Goal: Information Seeking & Learning: Find specific fact

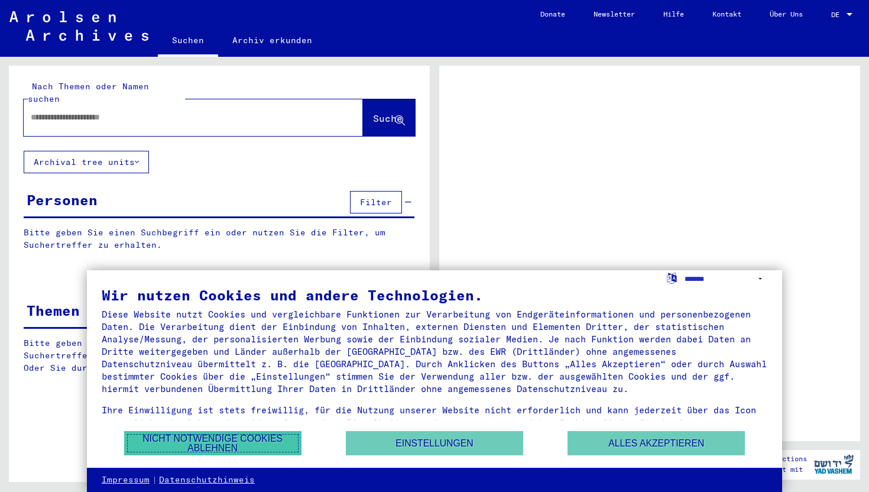
click at [236, 445] on button "Nicht notwendige Cookies ablehnen" at bounding box center [212, 443] width 177 height 24
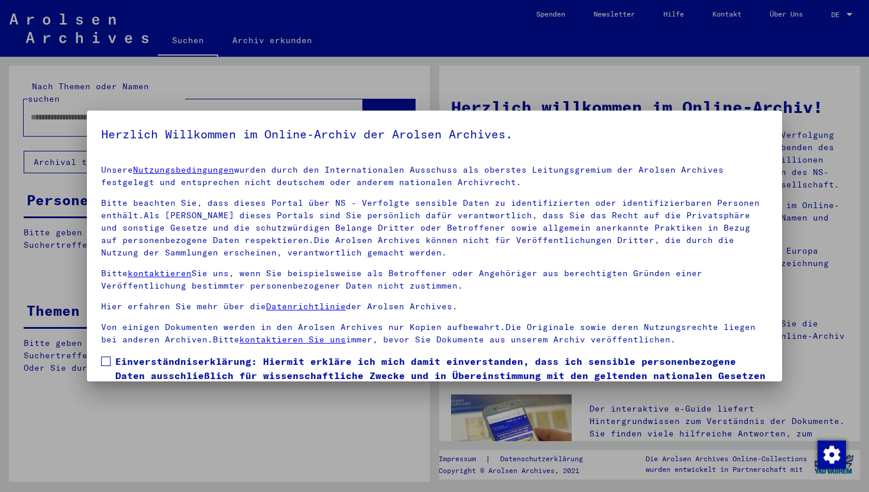
scroll to position [72, 0]
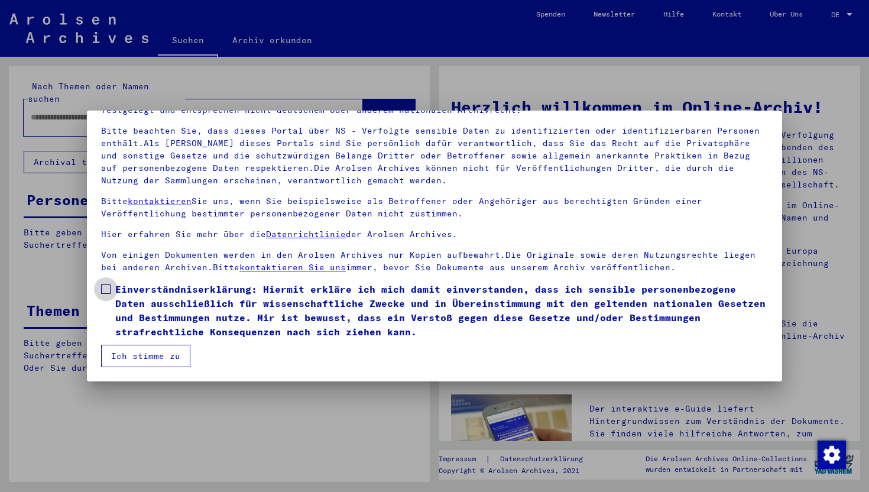
click at [109, 297] on label "Einverständniserklärung: Hiermit erkläre ich mich damit einverstanden, dass ich…" at bounding box center [434, 310] width 667 height 57
click at [125, 358] on button "Ich stimme zu" at bounding box center [145, 356] width 89 height 22
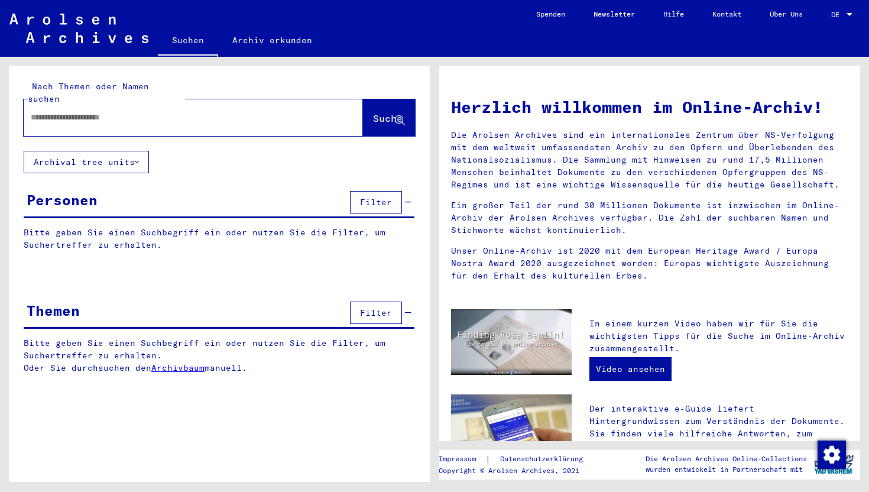
click at [106, 153] on button "Archival tree units" at bounding box center [86, 162] width 125 height 22
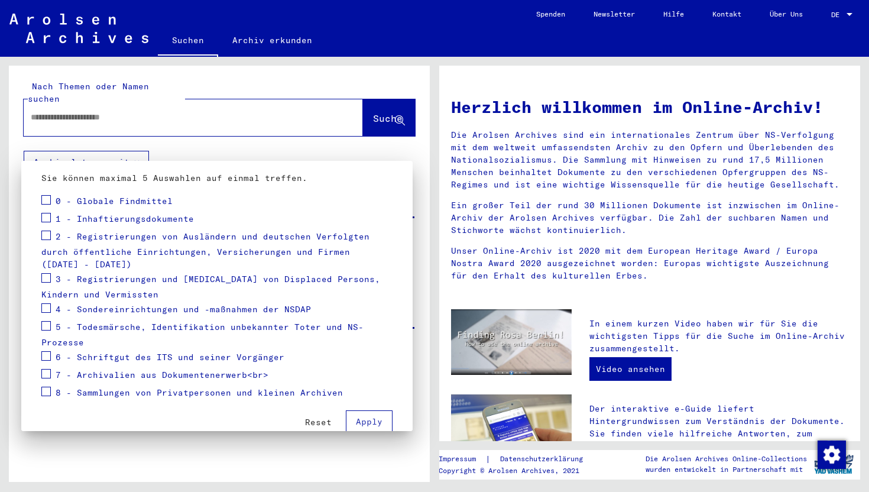
scroll to position [140, 0]
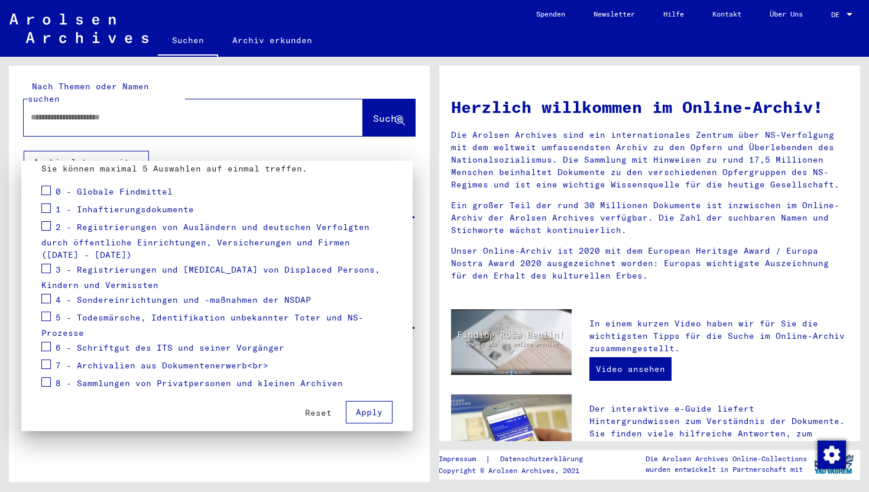
click at [136, 491] on div at bounding box center [434, 246] width 869 height 492
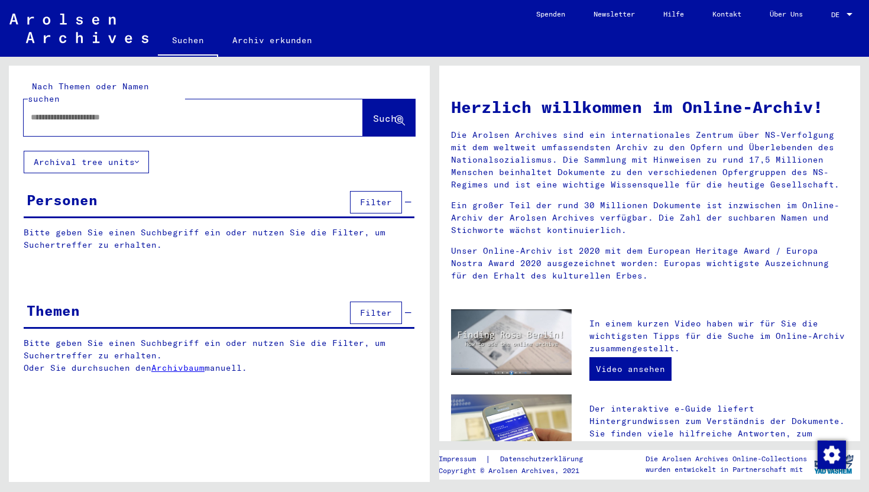
click at [134, 111] on div at bounding box center [176, 117] width 304 height 27
click at [101, 111] on input "text" at bounding box center [179, 117] width 297 height 12
click at [199, 111] on input "text" at bounding box center [179, 117] width 297 height 12
click at [385, 112] on span "Suche" at bounding box center [388, 118] width 30 height 12
click at [218, 117] on div at bounding box center [176, 117] width 304 height 27
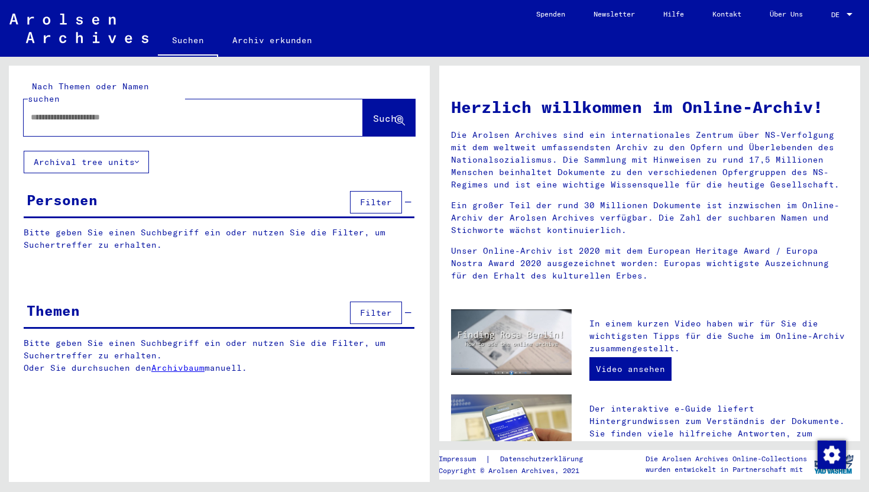
click at [222, 111] on input "text" at bounding box center [179, 117] width 297 height 12
type input "*"
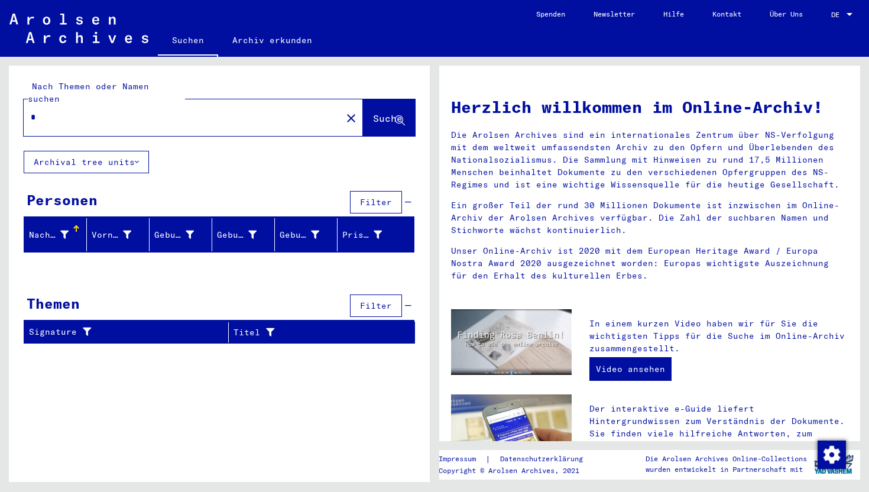
click at [157, 111] on input "*" at bounding box center [179, 117] width 297 height 12
type input "*"
click at [86, 111] on input "*" at bounding box center [179, 117] width 297 height 12
click at [104, 155] on button "Archival tree units" at bounding box center [86, 162] width 125 height 22
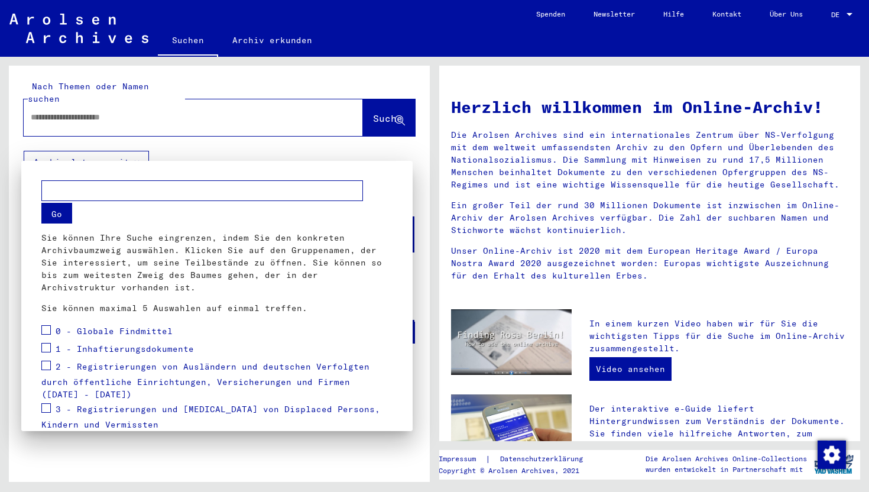
click at [105, 141] on div at bounding box center [434, 246] width 869 height 492
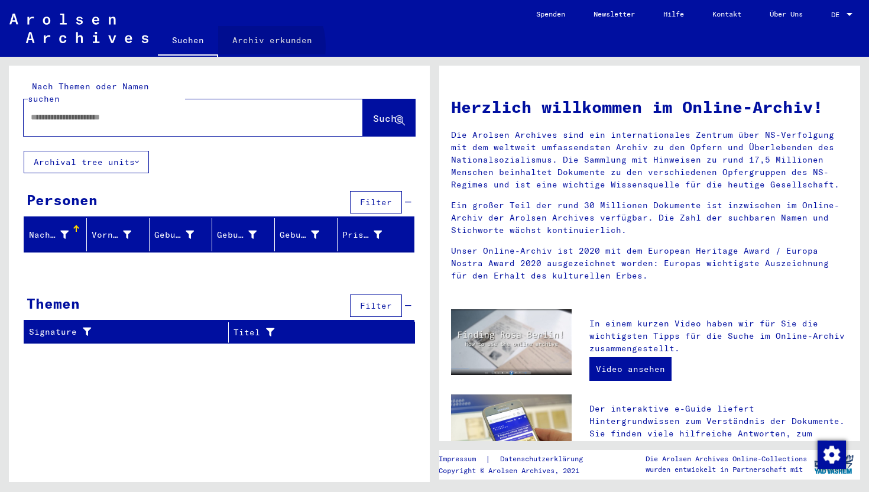
click at [248, 46] on link "Archiv erkunden" at bounding box center [272, 40] width 108 height 28
